Goal: Task Accomplishment & Management: Use online tool/utility

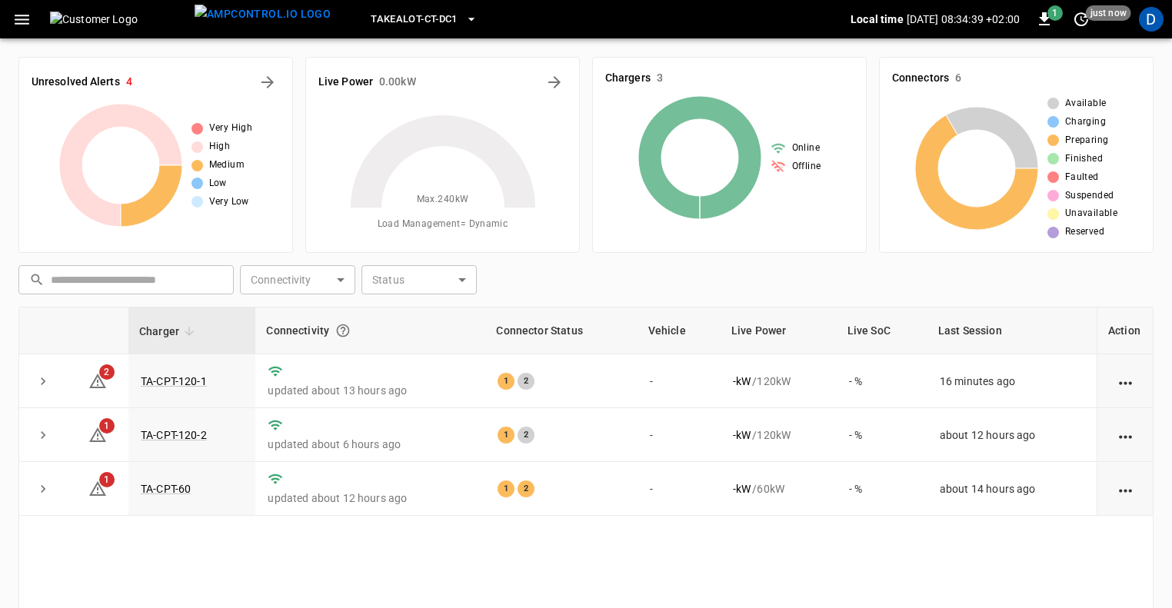
click at [25, 15] on icon "button" at bounding box center [22, 20] width 15 height 10
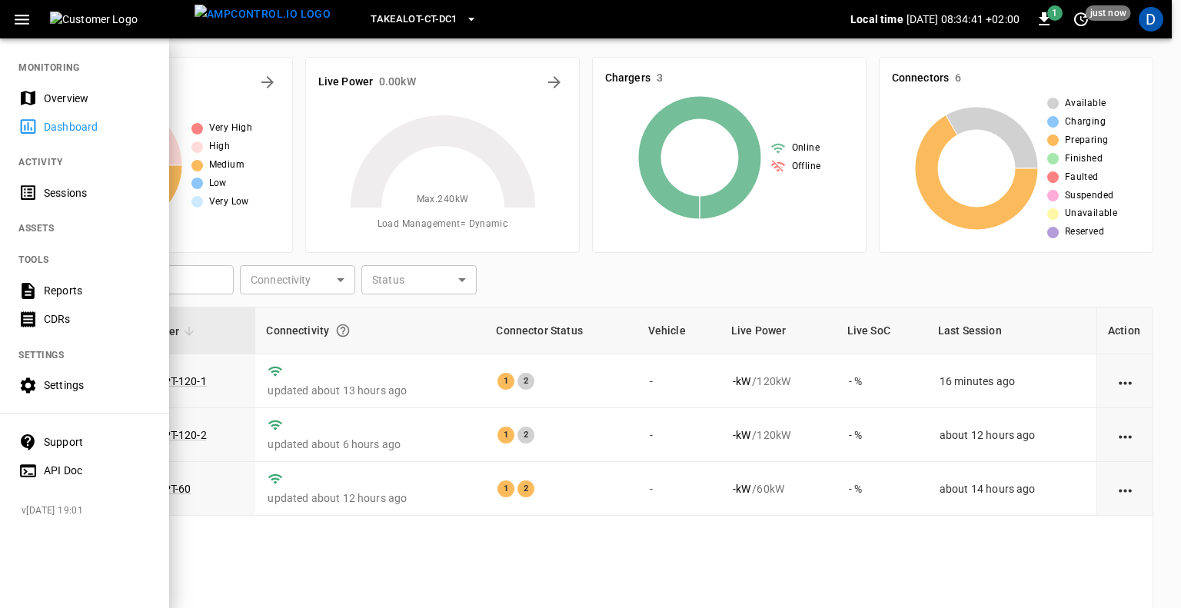
click at [48, 188] on div "Sessions" at bounding box center [97, 192] width 107 height 15
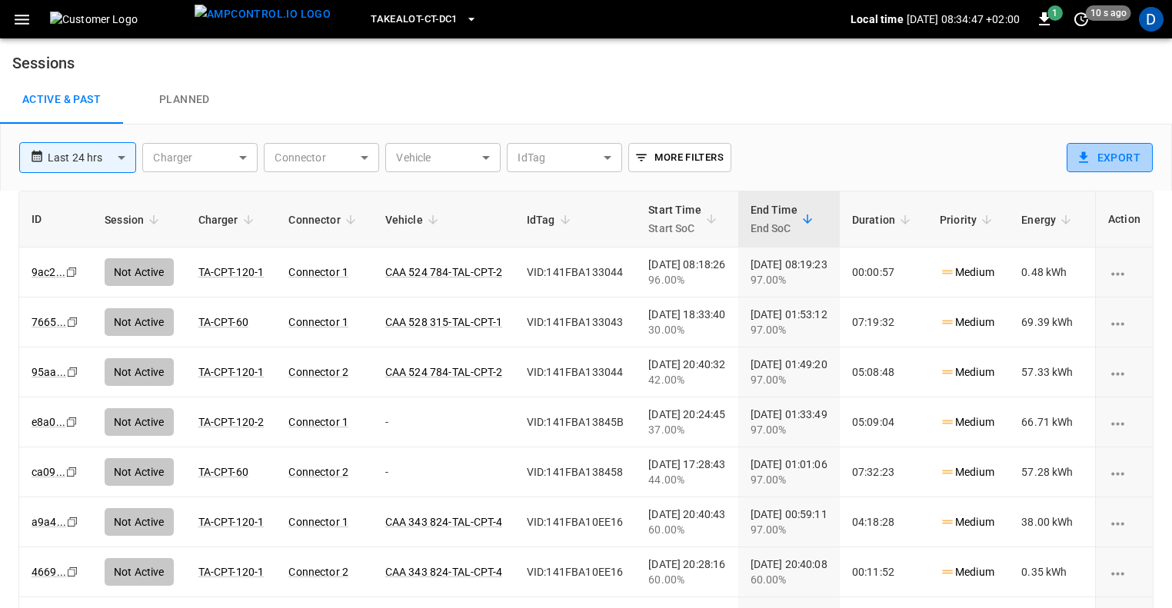
click at [1117, 159] on button "Export" at bounding box center [1110, 157] width 86 height 29
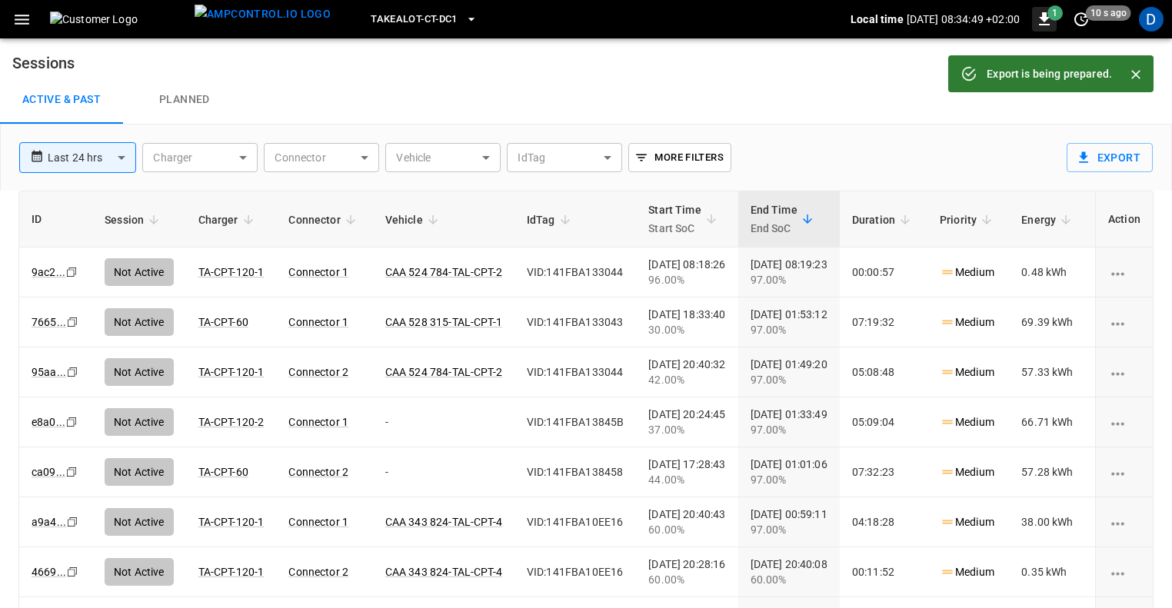
click at [1041, 14] on icon "button" at bounding box center [1044, 19] width 18 height 18
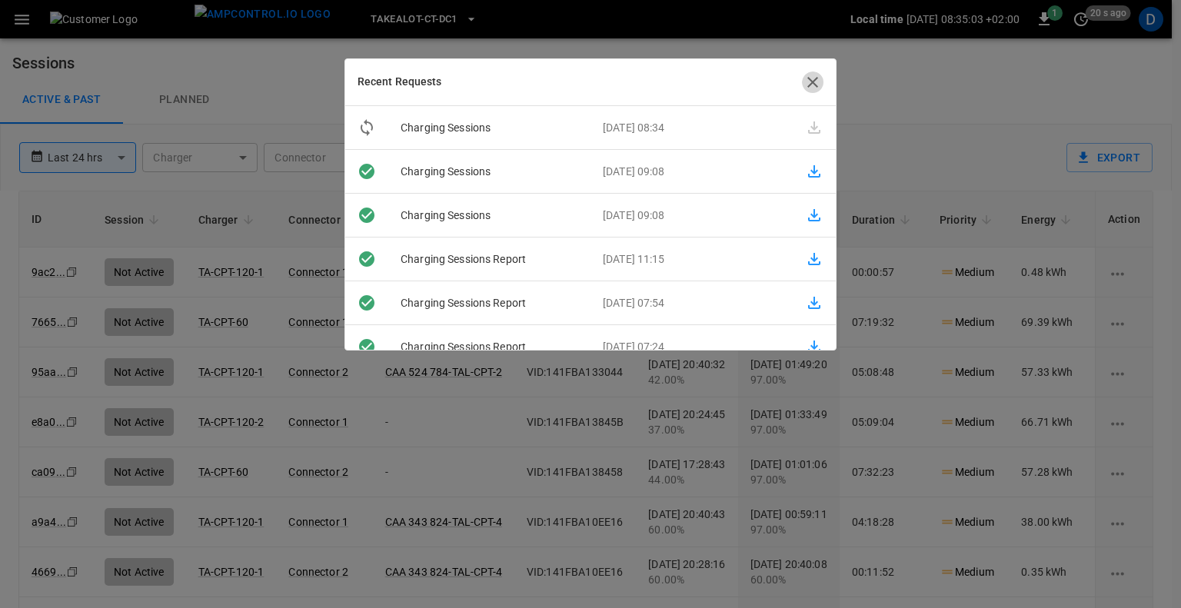
click at [813, 87] on icon "button" at bounding box center [813, 82] width 18 height 18
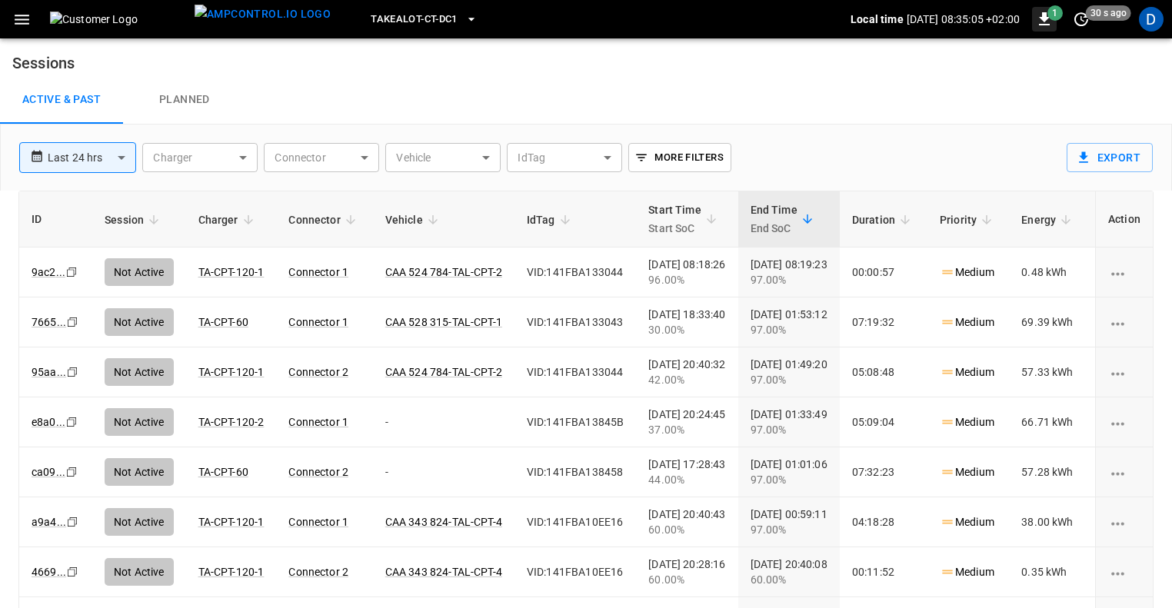
click at [1048, 14] on span "1" at bounding box center [1055, 12] width 15 height 15
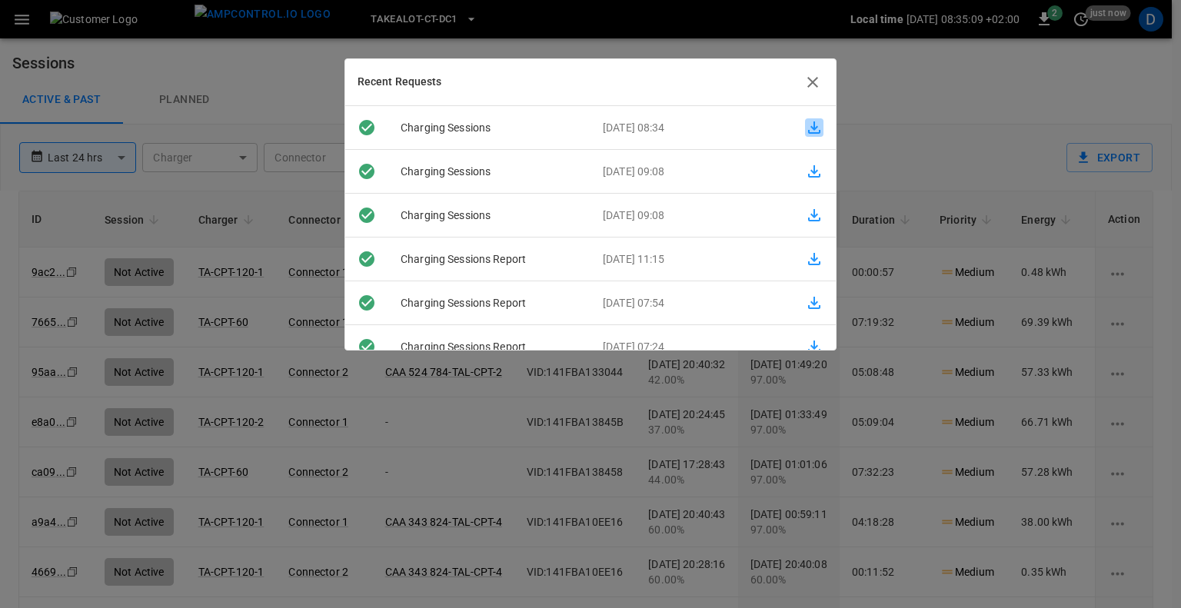
click at [808, 125] on icon "button" at bounding box center [814, 128] width 12 height 12
